Goal: Information Seeking & Learning: Learn about a topic

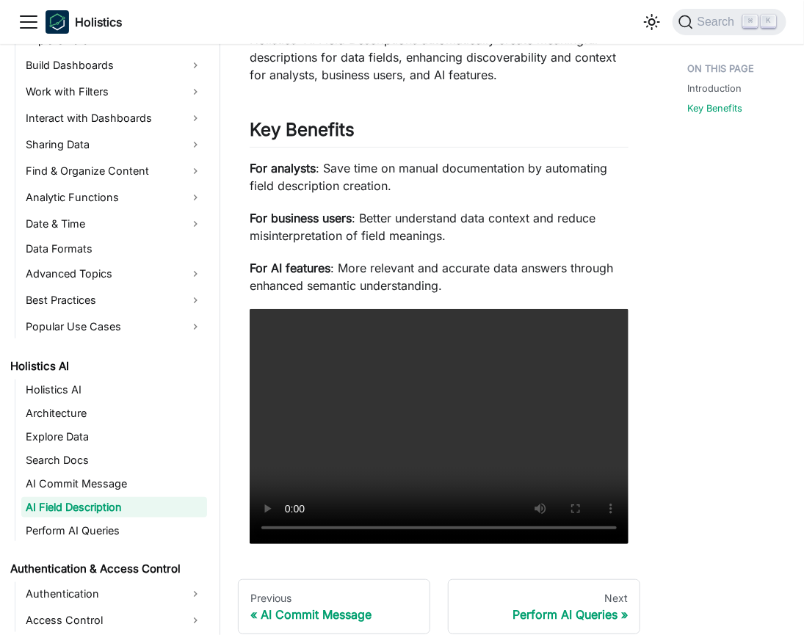
scroll to position [240, 0]
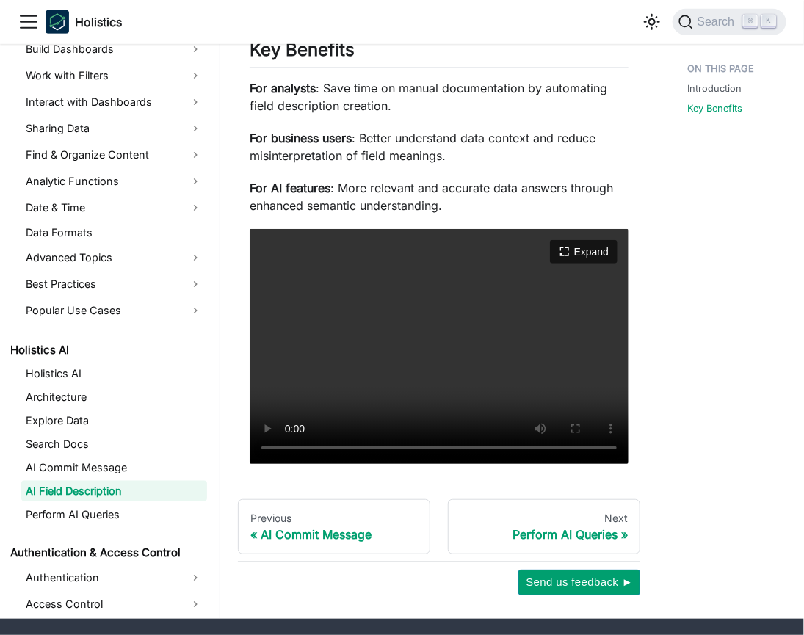
click at [454, 328] on video "Your browser does not support embedding video, but you can download it ." at bounding box center [439, 346] width 379 height 235
click at [513, 370] on video "Your browser does not support embedding video, but you can download it ." at bounding box center [439, 346] width 379 height 235
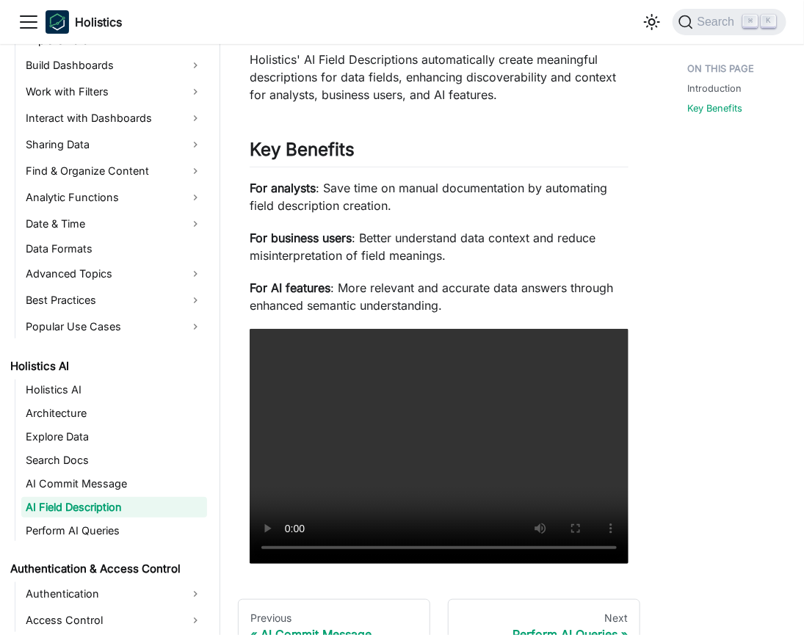
scroll to position [160, 0]
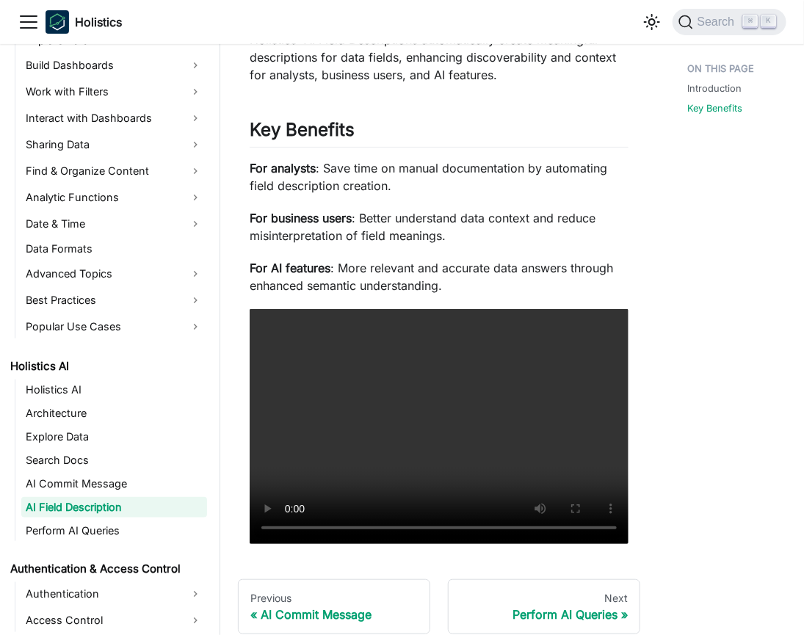
click at [694, 322] on div "Introduction Key Benefits" at bounding box center [731, 285] width 146 height 779
click at [476, 390] on video "Your browser does not support embedding video, but you can download it ." at bounding box center [439, 426] width 379 height 235
click at [704, 404] on div "Introduction Key Benefits" at bounding box center [731, 285] width 146 height 779
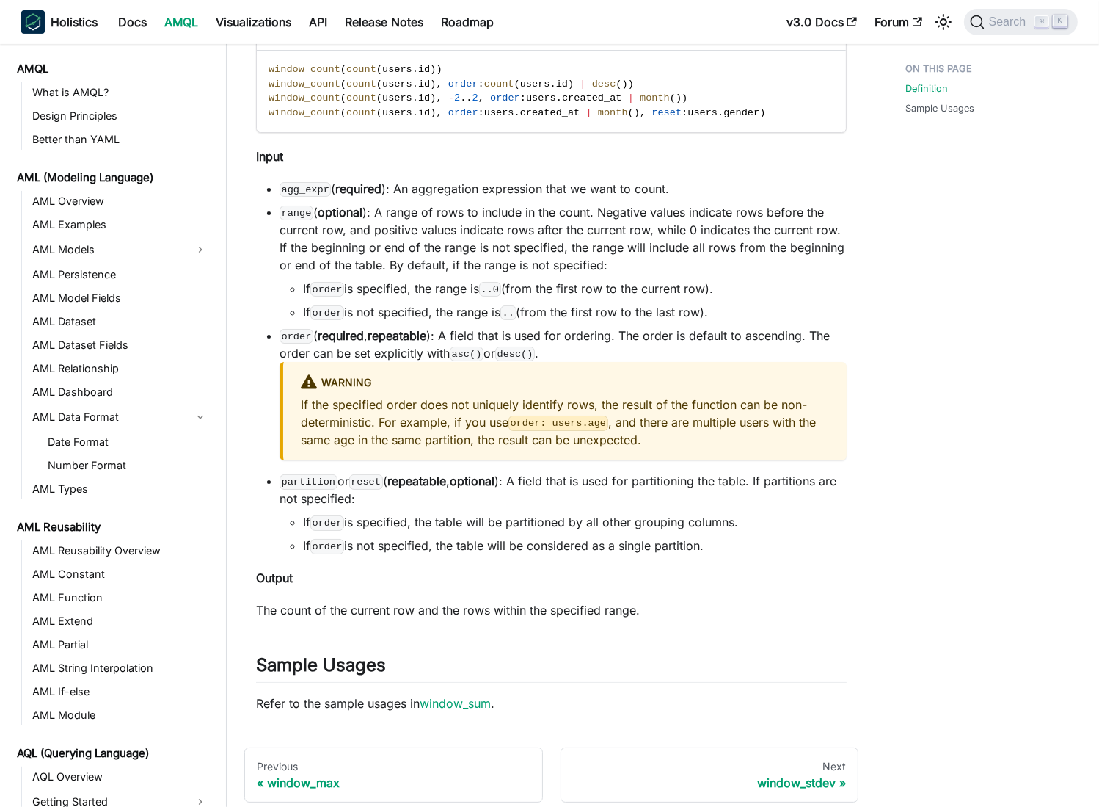
scroll to position [1205, 0]
